Goal: Communication & Community: Answer question/provide support

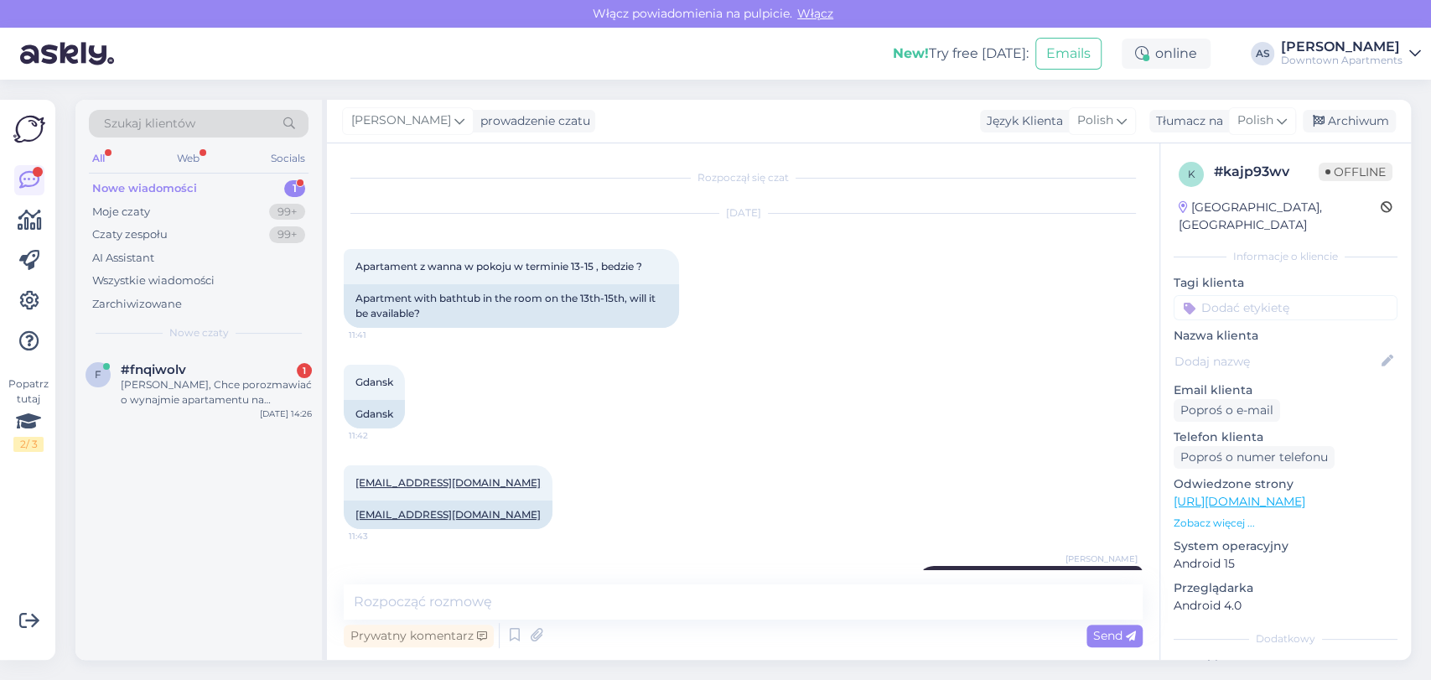
click at [184, 394] on div "[PERSON_NAME], Chce porozmawiać o wynajmie apartamentu na [STREET_ADDRESS] w ok…" at bounding box center [216, 392] width 191 height 30
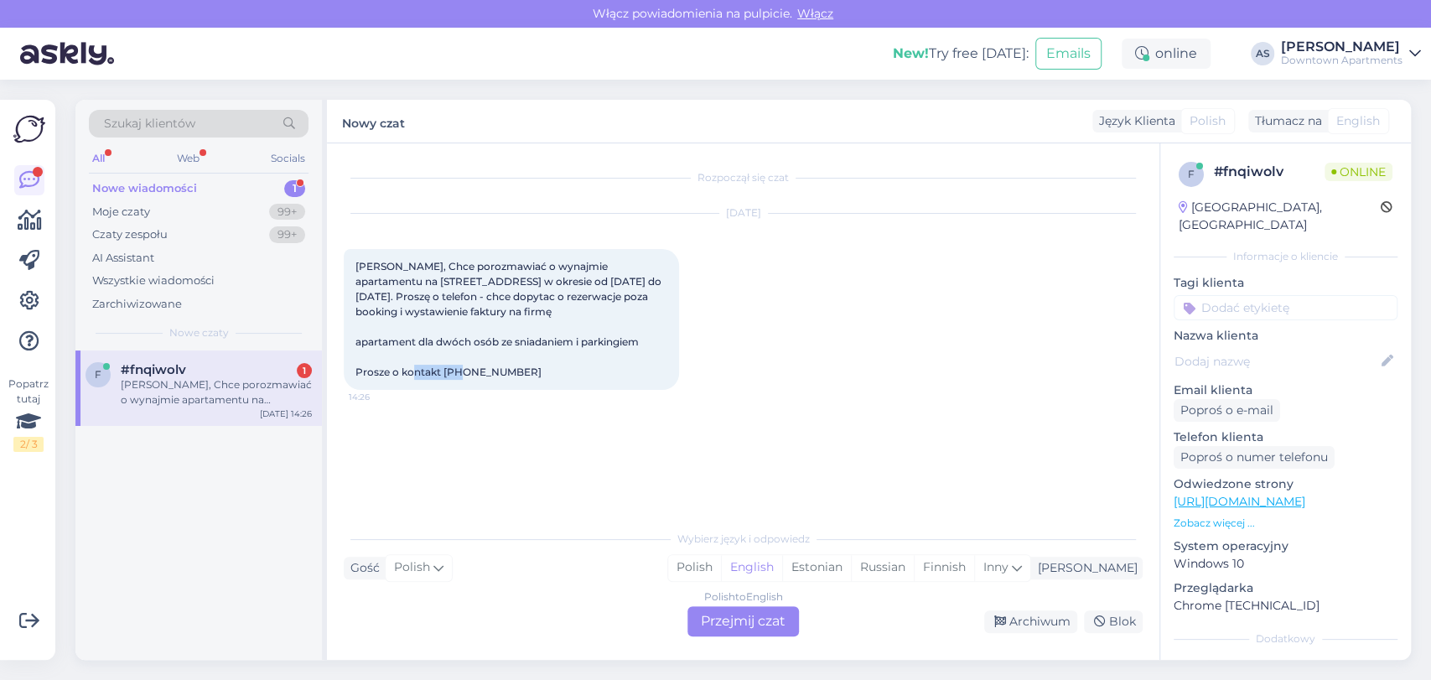
drag, startPoint x: 504, startPoint y: 372, endPoint x: 443, endPoint y: 375, distance: 61.2
click at [443, 375] on div "[PERSON_NAME], Chce porozmawiać o wynajmie apartamentu na [STREET_ADDRESS] w ok…" at bounding box center [511, 319] width 335 height 141
copy span "730101110"
click at [713, 620] on div "Polish to English Przejmij czat" at bounding box center [742, 621] width 111 height 30
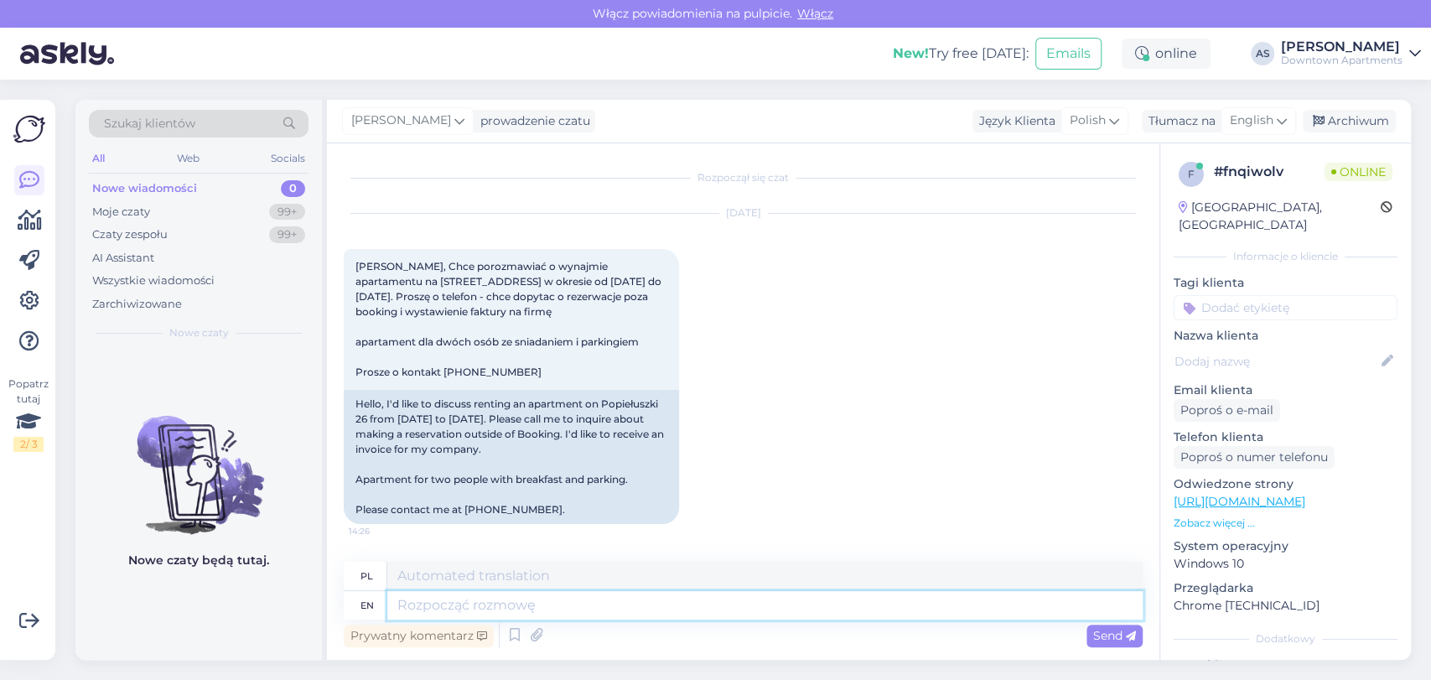
click at [838, 602] on textarea at bounding box center [764, 605] width 755 height 29
click at [1237, 120] on span "English" at bounding box center [1252, 120] width 44 height 18
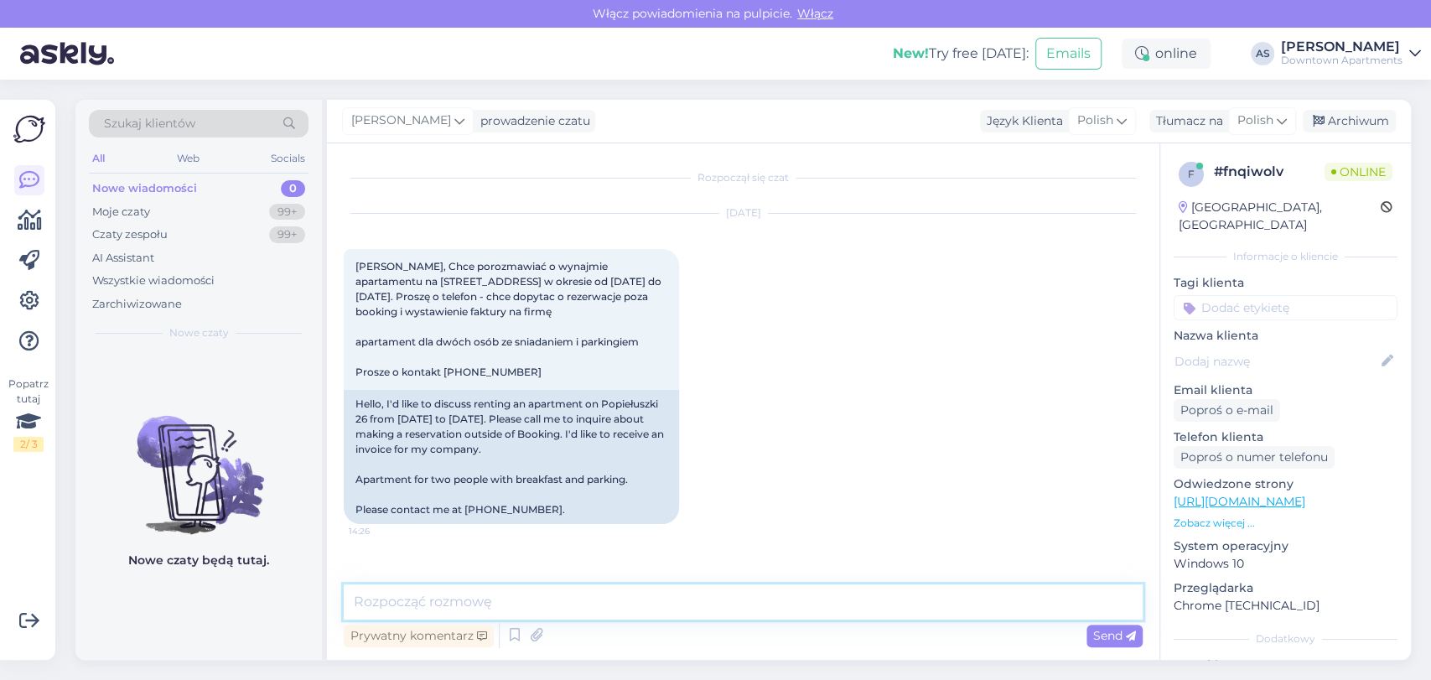
click at [845, 601] on textarea at bounding box center [743, 601] width 799 height 35
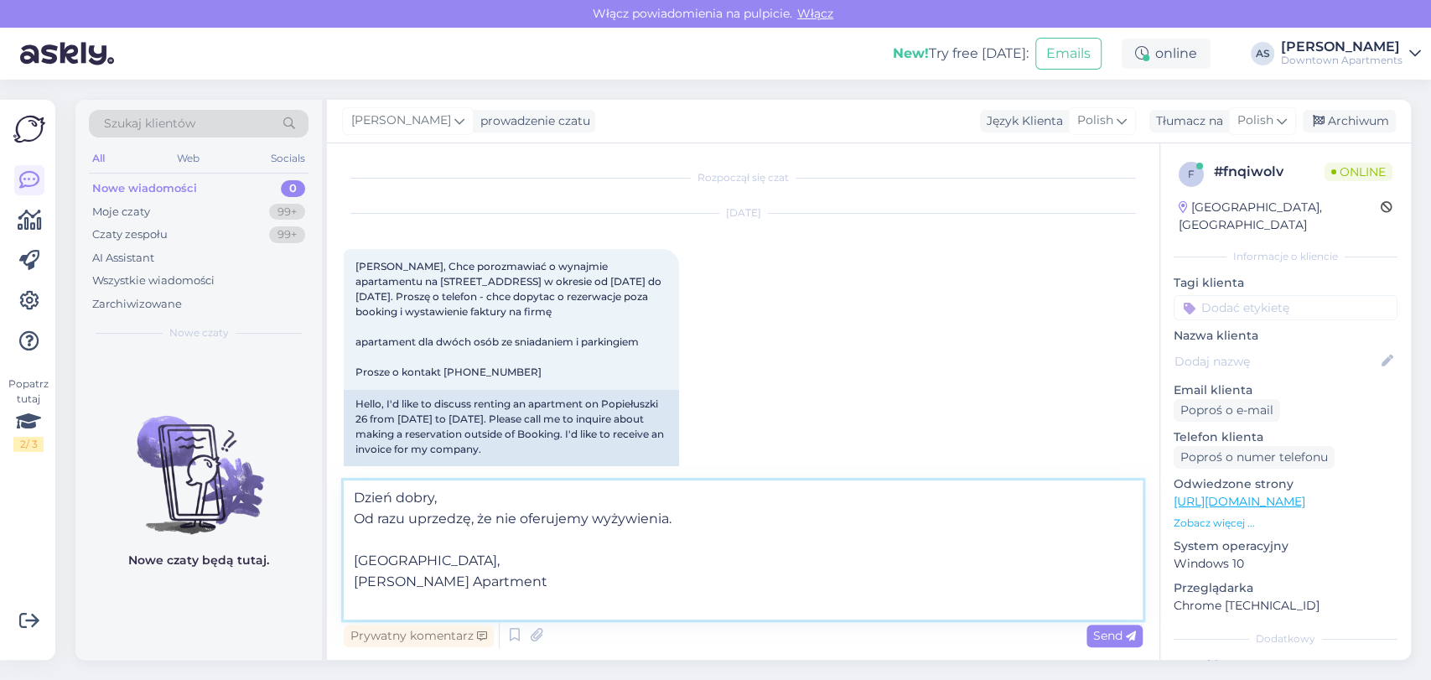
type textarea "Dzień dobry, Od razu uprzedzę, że nie oferujemy wyżywienia. Pozdrawiam, [PERSON…"
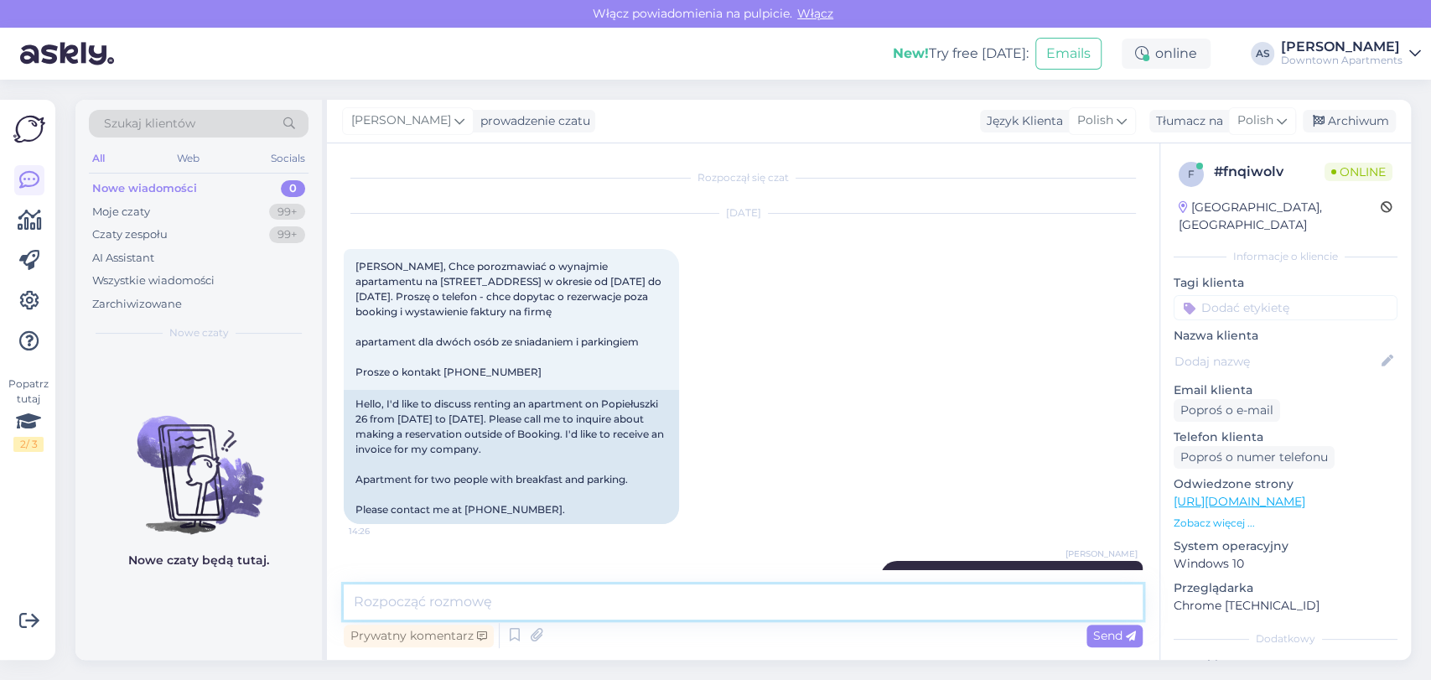
scroll to position [121, 0]
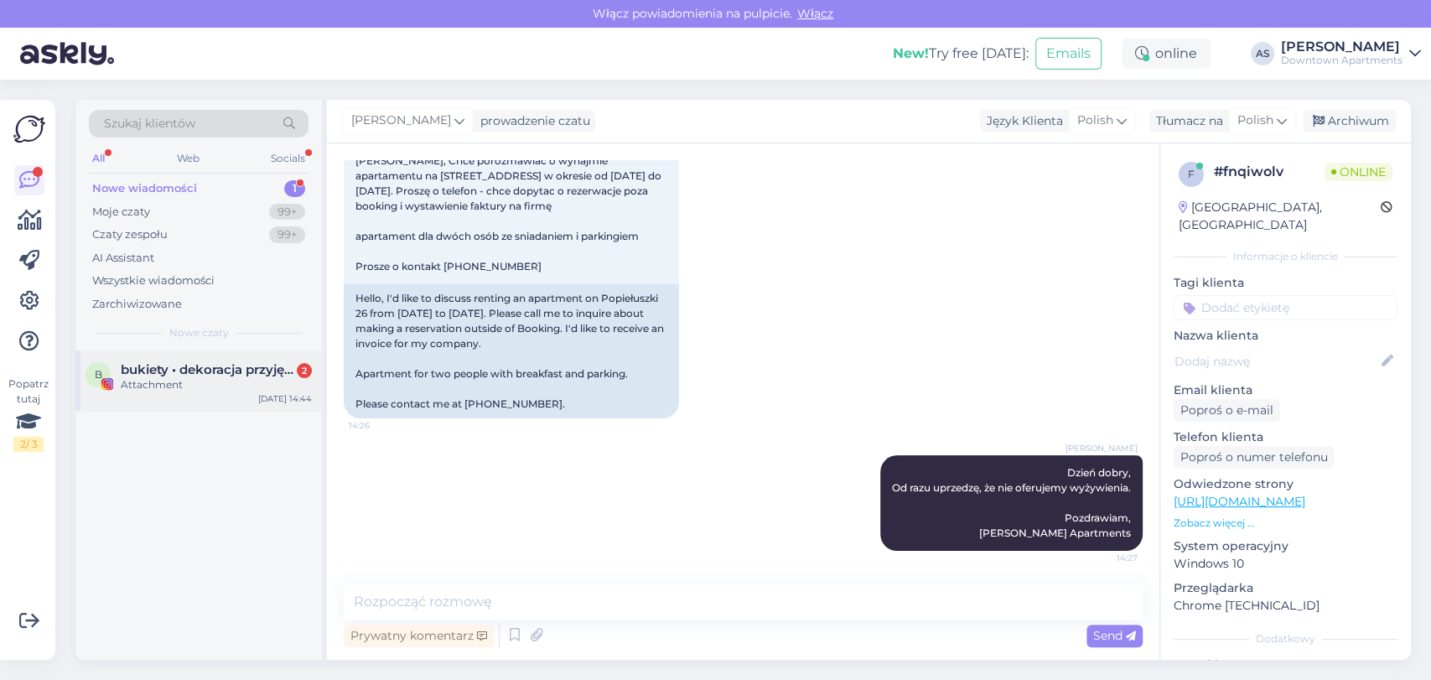
click at [174, 407] on div "b bukiety • dekoracja przyjęć • flower boxy • [GEOGRAPHIC_DATA] • [GEOGRAPHIC_D…" at bounding box center [198, 380] width 246 height 60
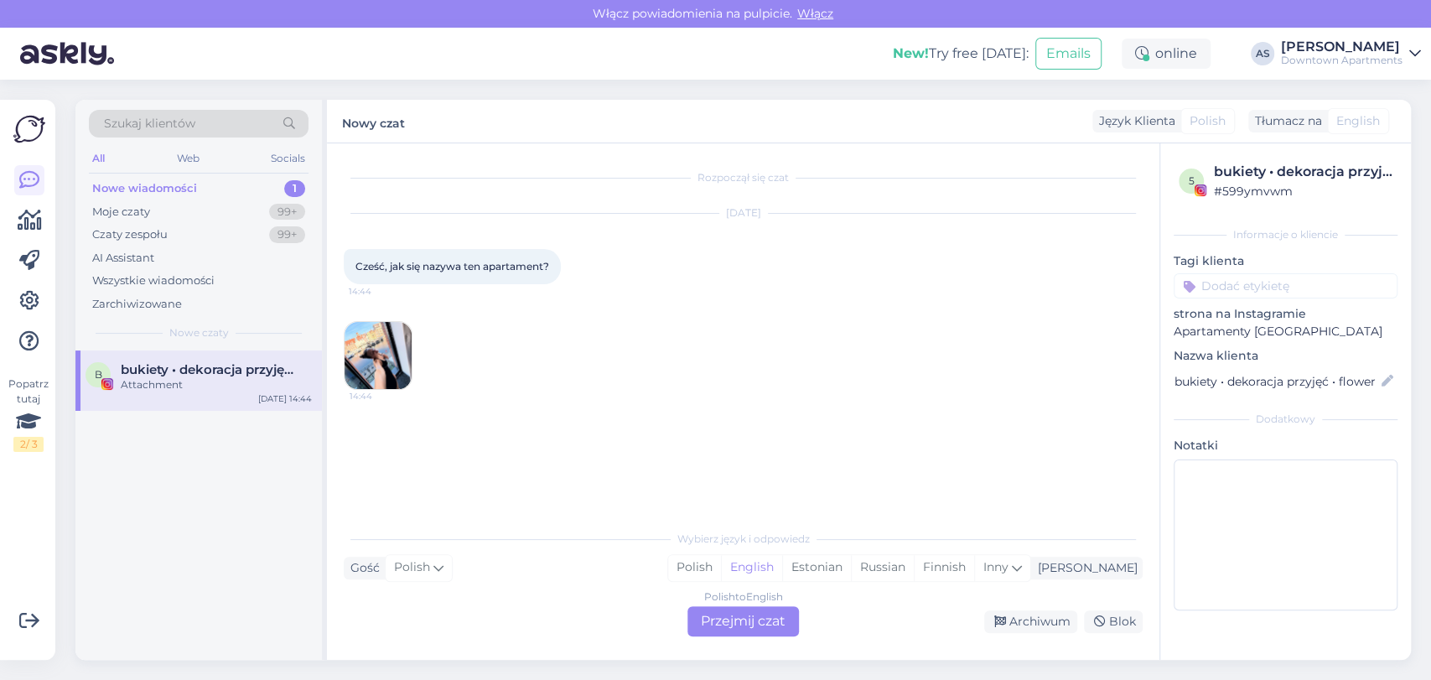
click at [652, 322] on div "14:44" at bounding box center [743, 356] width 799 height 106
